Goal: Information Seeking & Learning: Learn about a topic

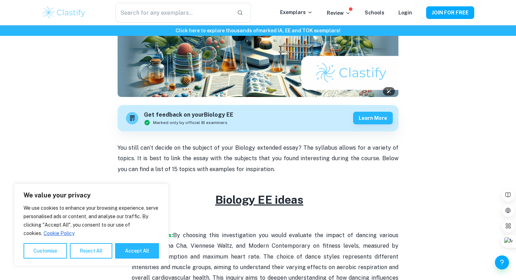
scroll to position [124, 0]
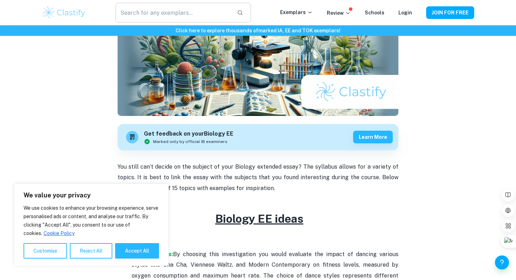
click at [193, 9] on input "text" at bounding box center [173, 13] width 116 height 20
click at [295, 9] on p "Exemplars" at bounding box center [296, 12] width 33 height 8
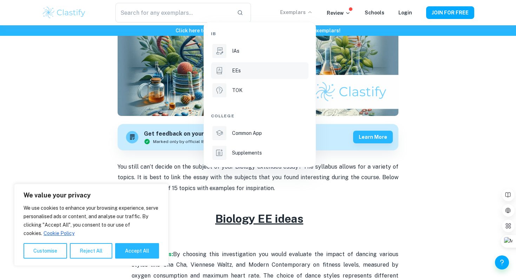
click at [238, 68] on p "EEs" at bounding box center [236, 71] width 9 height 8
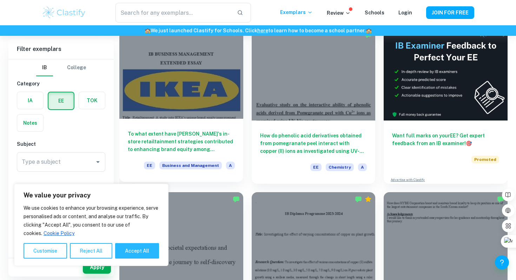
scroll to position [62, 0]
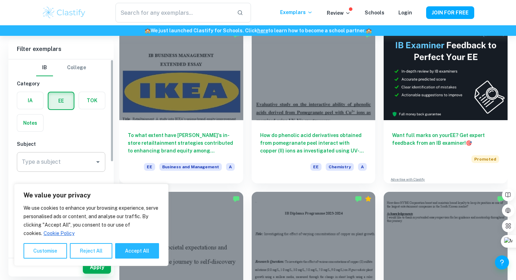
click at [77, 164] on input "Type a subject" at bounding box center [56, 161] width 72 height 13
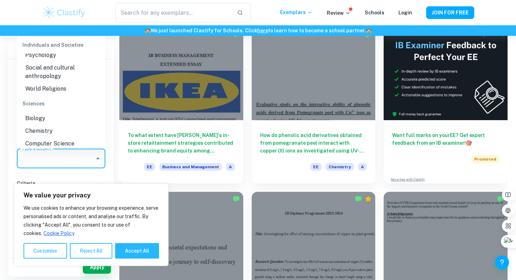
scroll to position [743, 0]
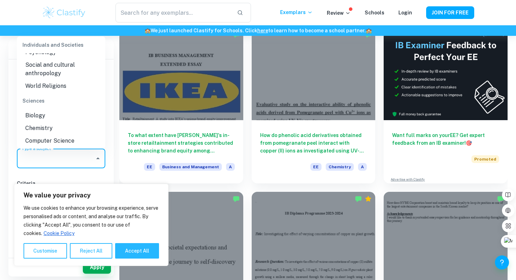
click at [54, 116] on li "Biology" at bounding box center [61, 115] width 88 height 13
type input "Biology"
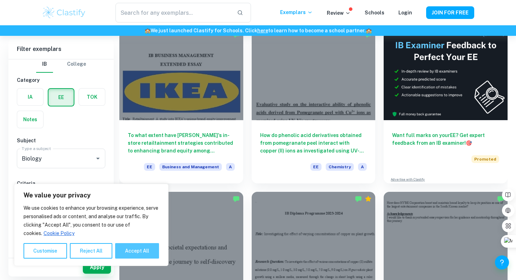
click at [127, 246] on button "Accept All" at bounding box center [137, 250] width 44 height 15
checkbox input "true"
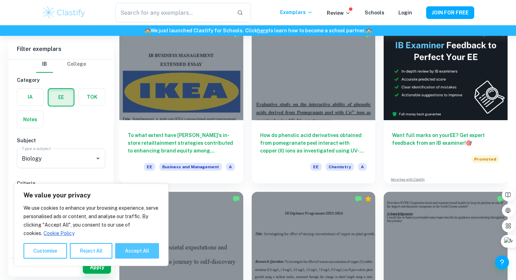
checkbox input "true"
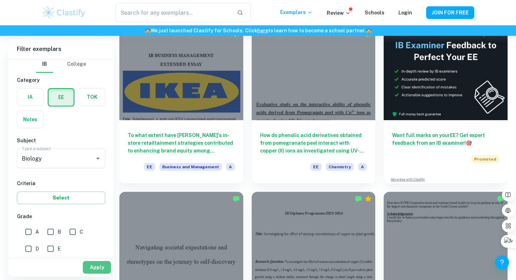
click at [97, 266] on button "Apply" at bounding box center [97, 267] width 28 height 13
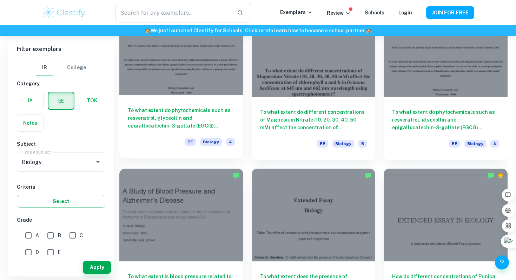
scroll to position [572, 0]
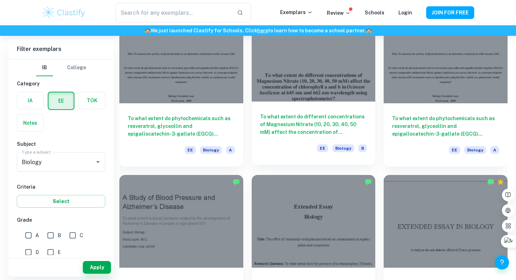
click at [304, 126] on h6 "To what extent do different concentrations of Magnesium Nitrate (10, 20, 30, 40…" at bounding box center [313, 124] width 107 height 23
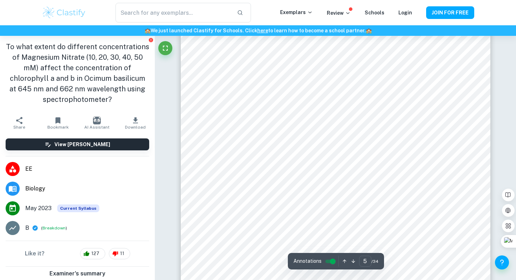
scroll to position [1817, 0]
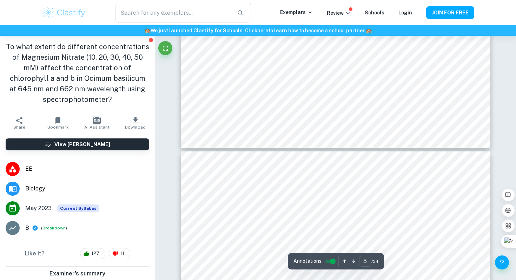
type input "6"
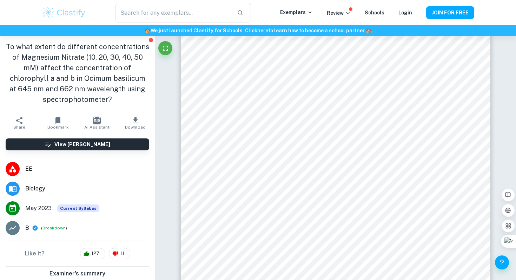
scroll to position [2152, 0]
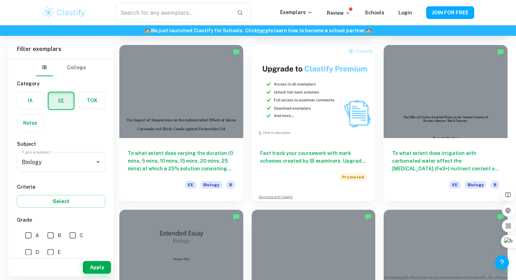
scroll to position [1193, 0]
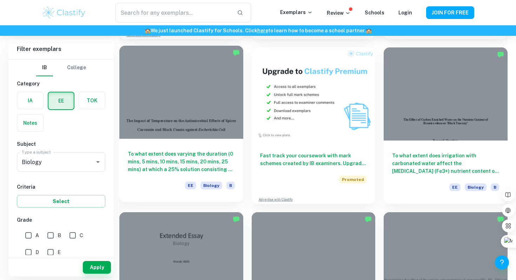
click at [181, 132] on div at bounding box center [181, 92] width 124 height 93
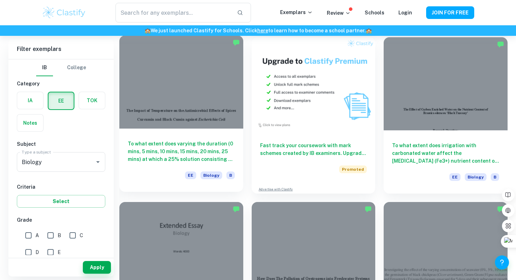
scroll to position [1204, 0]
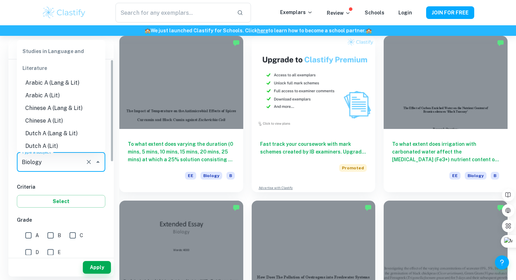
click at [66, 167] on input "Biology" at bounding box center [51, 161] width 62 height 13
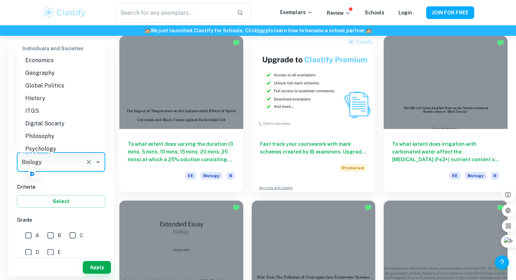
scroll to position [653, 0]
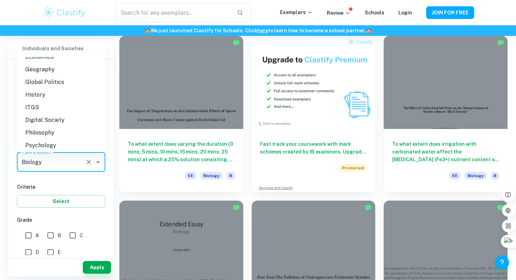
click at [47, 145] on li "Psychology" at bounding box center [61, 145] width 88 height 13
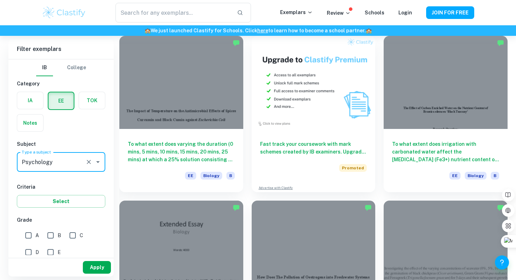
click at [97, 265] on button "Apply" at bounding box center [97, 267] width 28 height 13
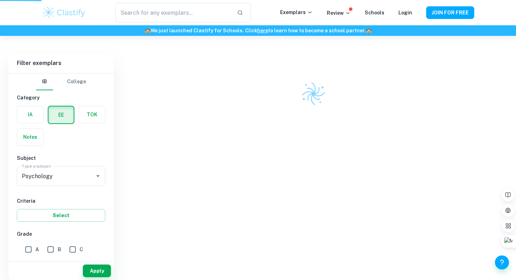
scroll to position [36, 0]
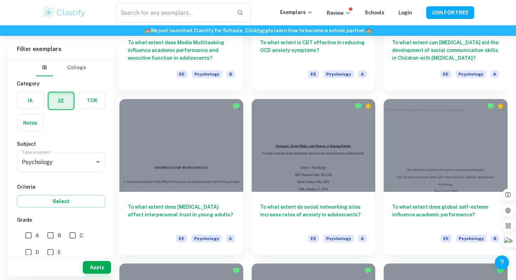
scroll to position [648, 0]
click at [62, 157] on input "Psychology" at bounding box center [51, 161] width 62 height 13
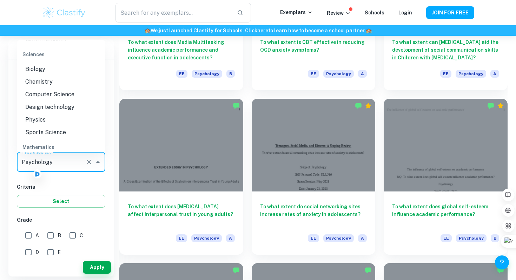
scroll to position [773, 0]
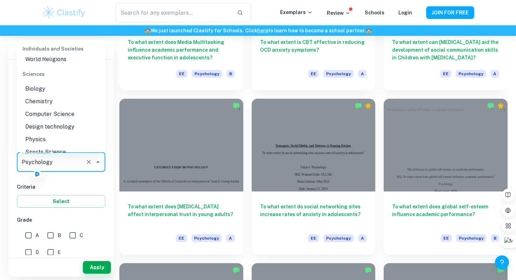
click at [49, 105] on li "Chemistry" at bounding box center [61, 101] width 88 height 13
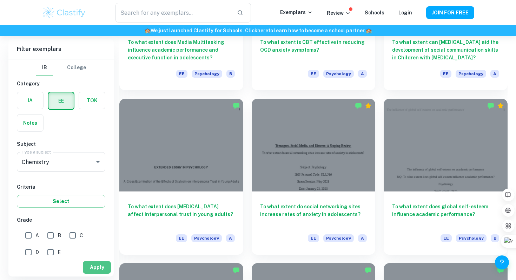
click at [104, 270] on button "Apply" at bounding box center [97, 267] width 28 height 13
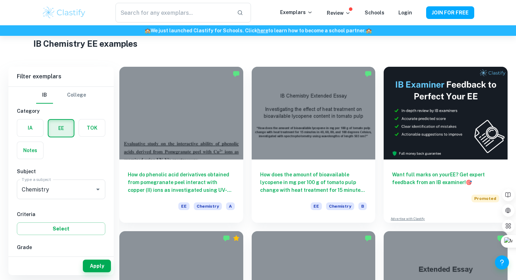
scroll to position [21, 0]
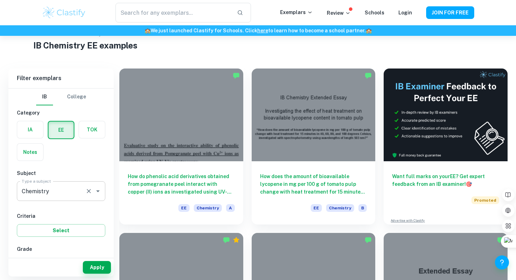
click at [44, 185] on input "Chemistry" at bounding box center [51, 190] width 62 height 13
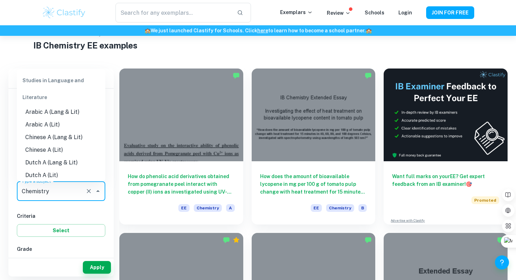
scroll to position [729, 0]
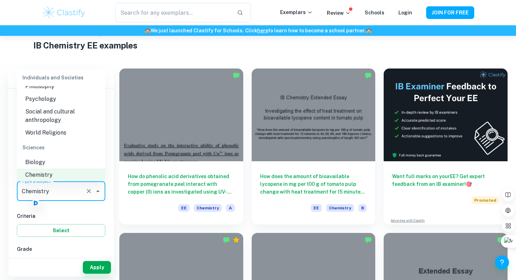
click at [45, 164] on li "Biology" at bounding box center [61, 162] width 88 height 13
type input "Biology"
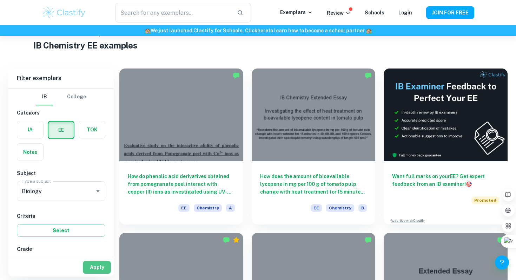
click at [104, 270] on button "Apply" at bounding box center [97, 267] width 28 height 13
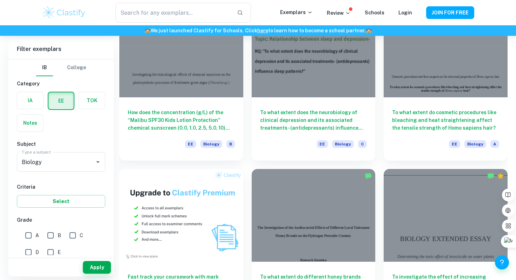
scroll to position [234, 0]
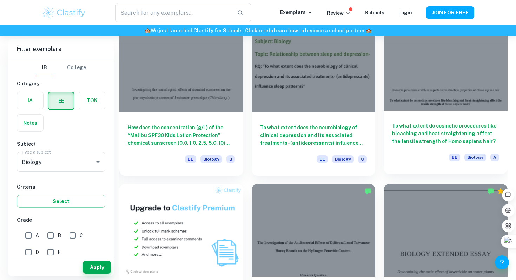
click at [434, 75] on div at bounding box center [446, 64] width 124 height 93
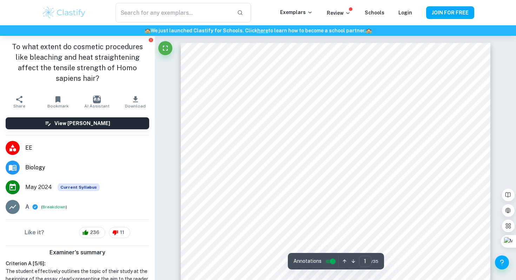
click at [144, 112] on div "View [PERSON_NAME]" at bounding box center [77, 123] width 155 height 23
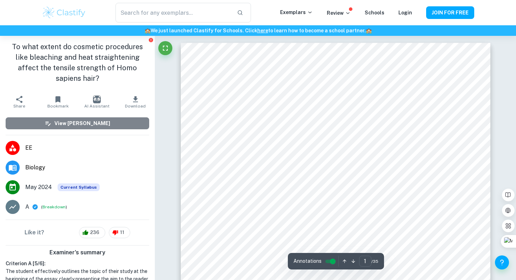
click at [133, 117] on button "View [PERSON_NAME]" at bounding box center [78, 123] width 144 height 12
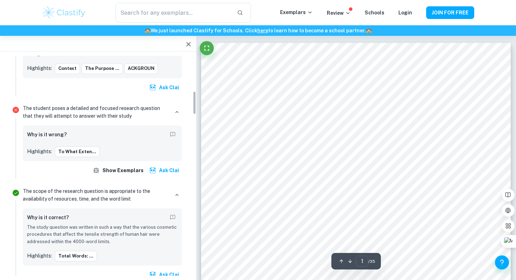
scroll to position [326, 0]
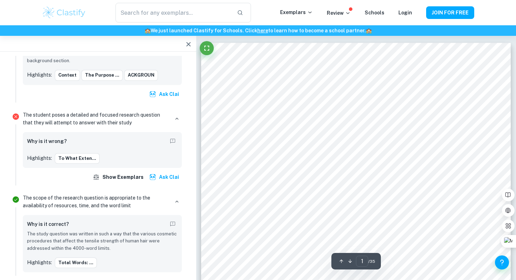
click at [189, 42] on icon "button" at bounding box center [188, 44] width 8 height 8
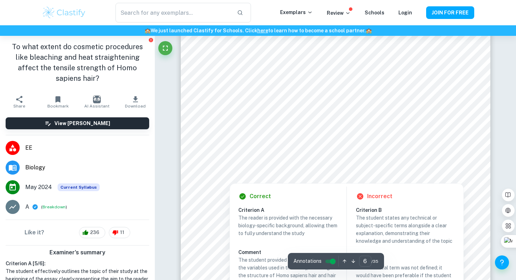
scroll to position [2210, 0]
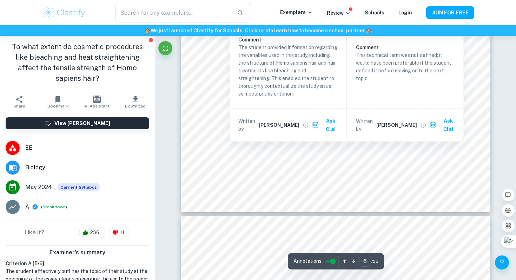
type input "7"
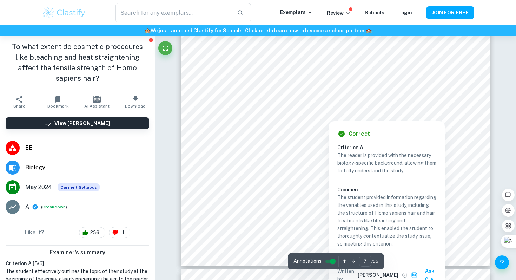
scroll to position [2702, 0]
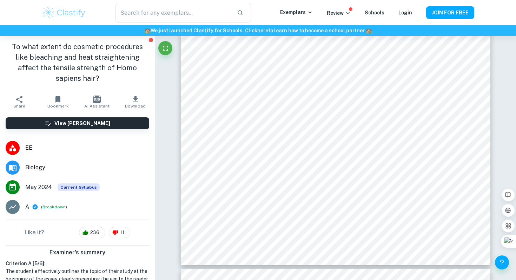
scroll to position [234, 0]
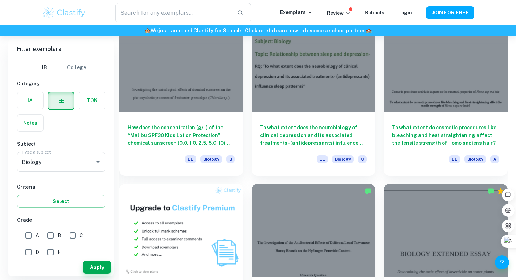
type input "Chemistry"
